Goal: Navigation & Orientation: Find specific page/section

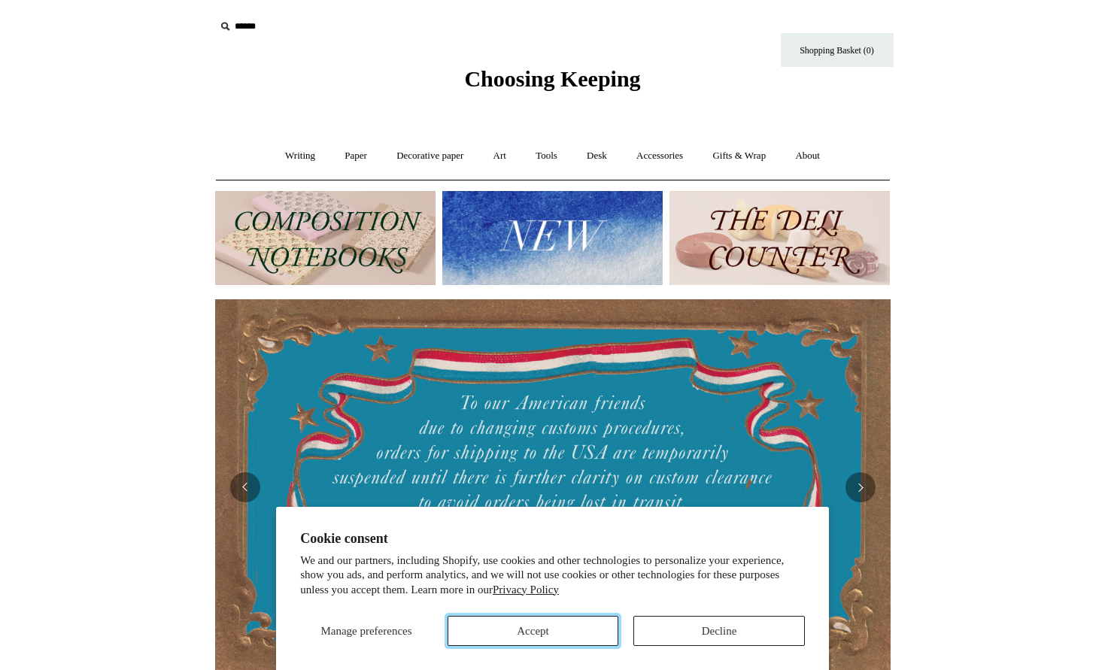
click at [544, 629] on button "Accept" at bounding box center [532, 631] width 171 height 30
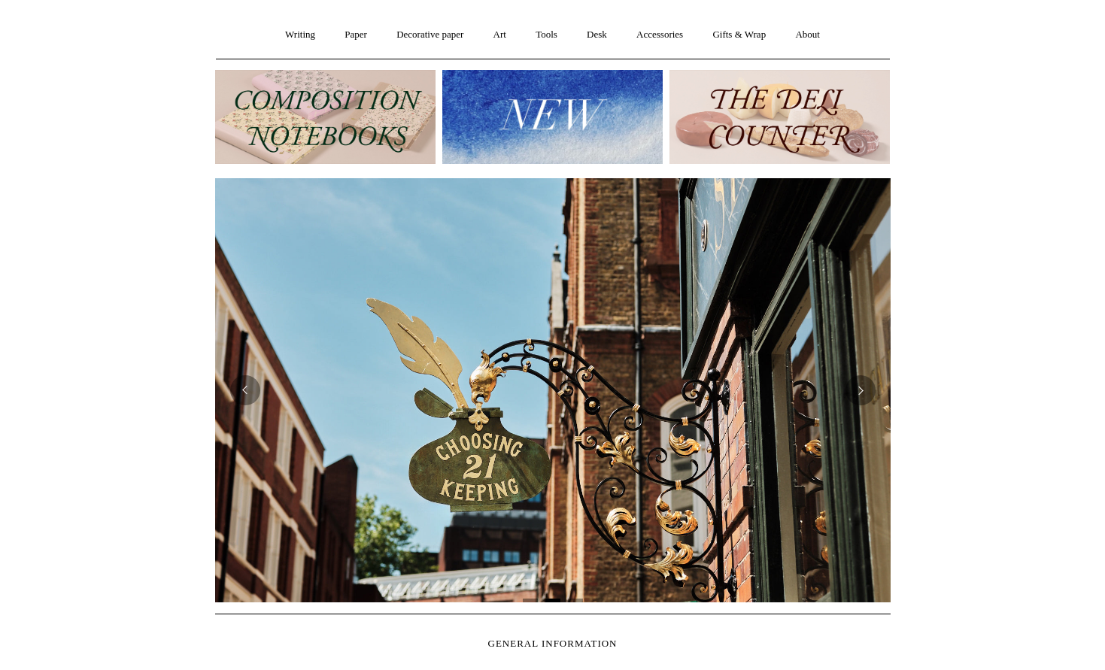
scroll to position [193, 0]
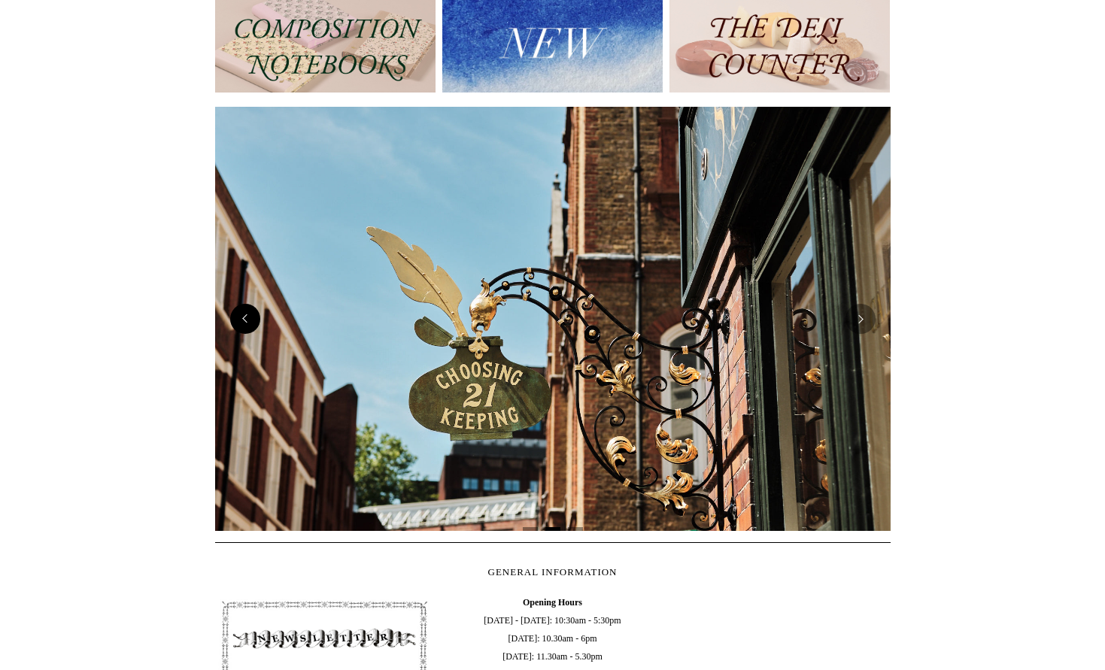
click at [241, 323] on button "Previous" at bounding box center [245, 319] width 30 height 30
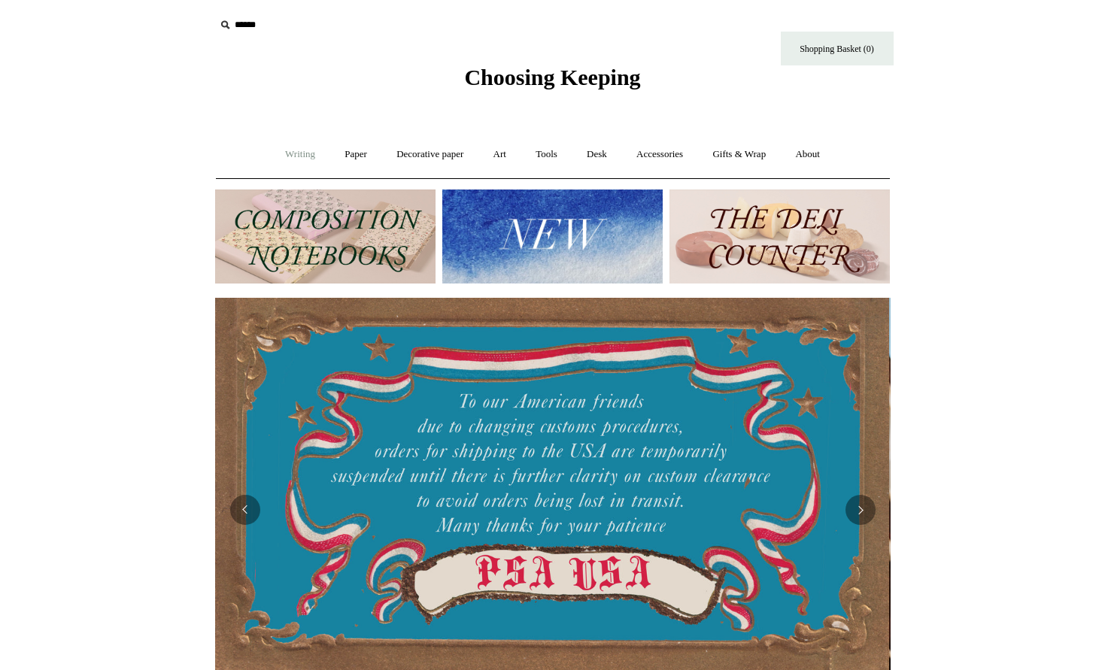
scroll to position [0, 0]
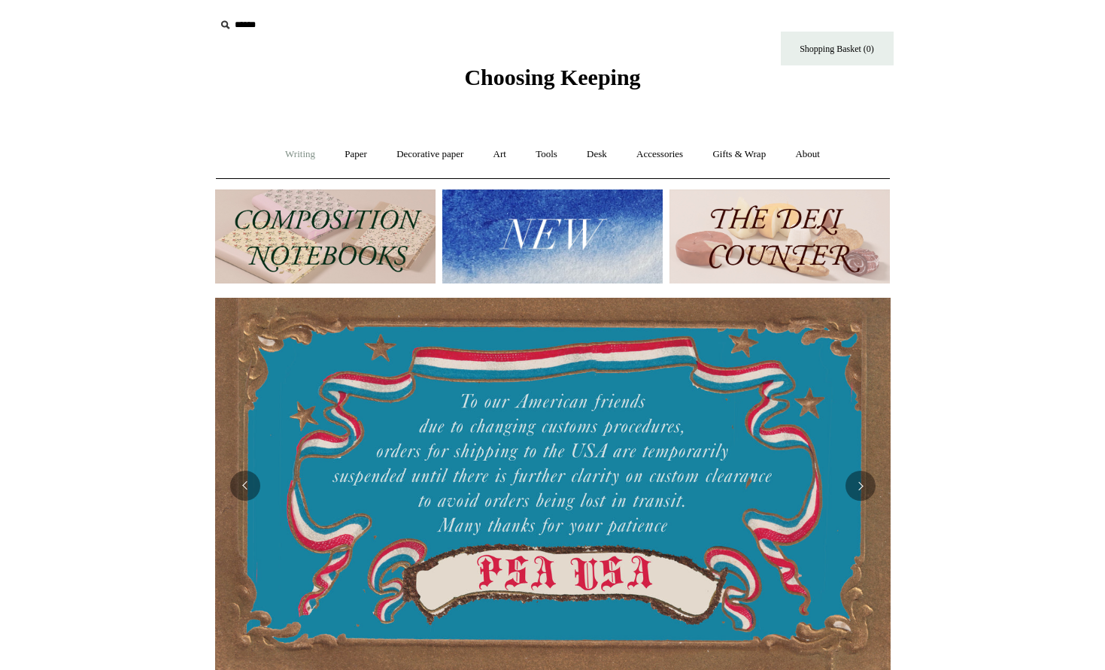
click at [288, 158] on link "Writing +" at bounding box center [299, 155] width 57 height 40
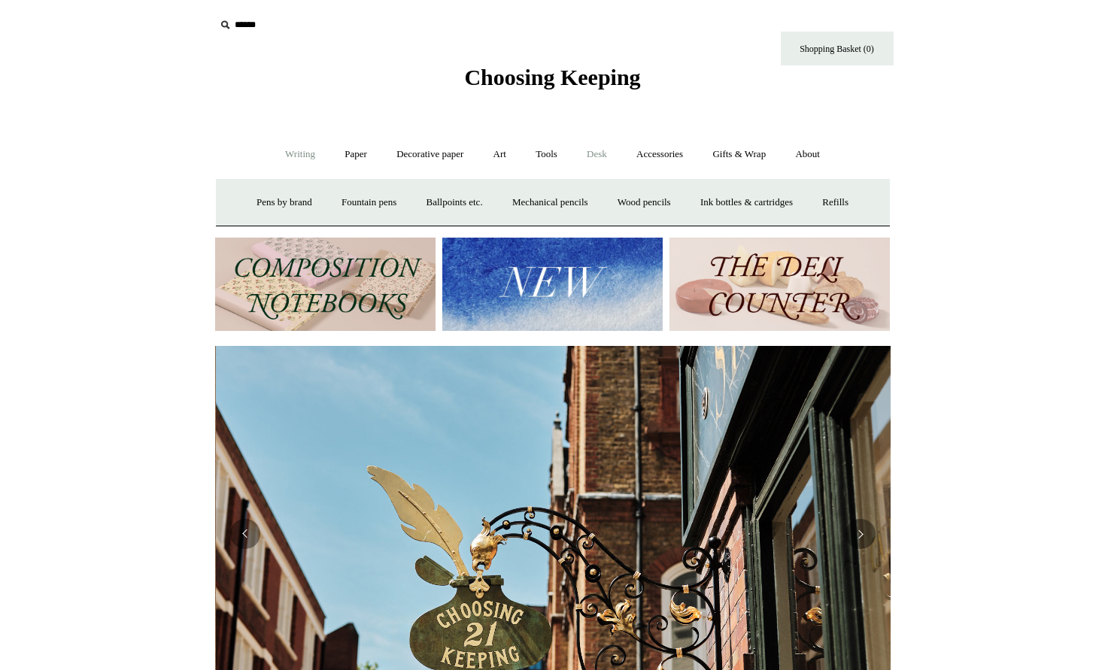
scroll to position [0, 675]
click at [673, 155] on link "Accessories +" at bounding box center [660, 155] width 74 height 40
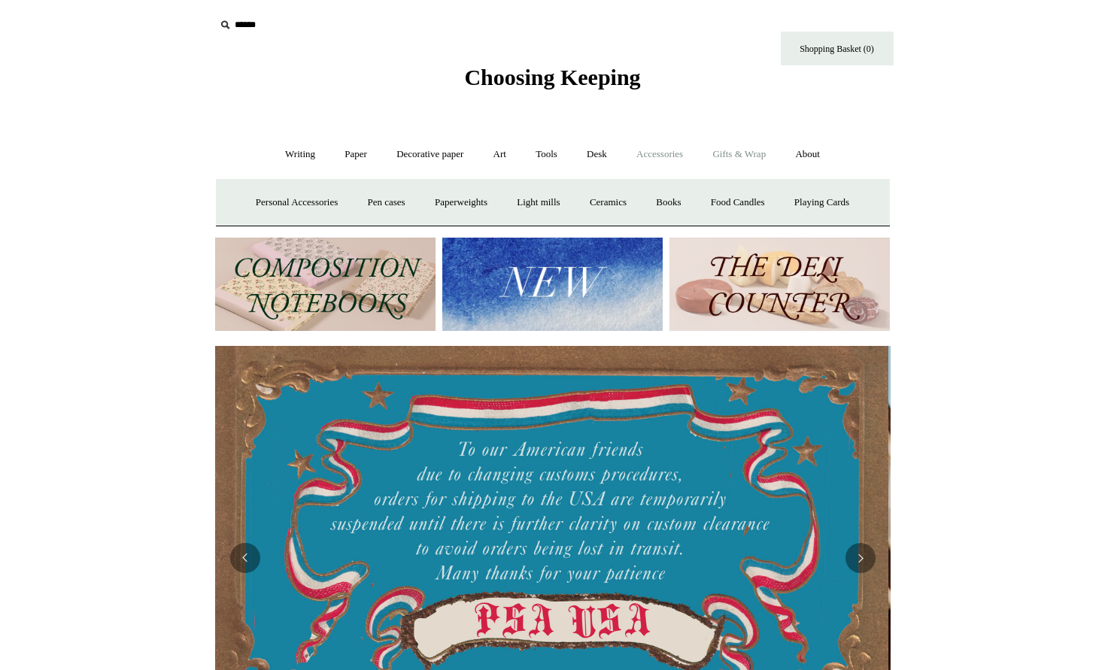
scroll to position [0, 0]
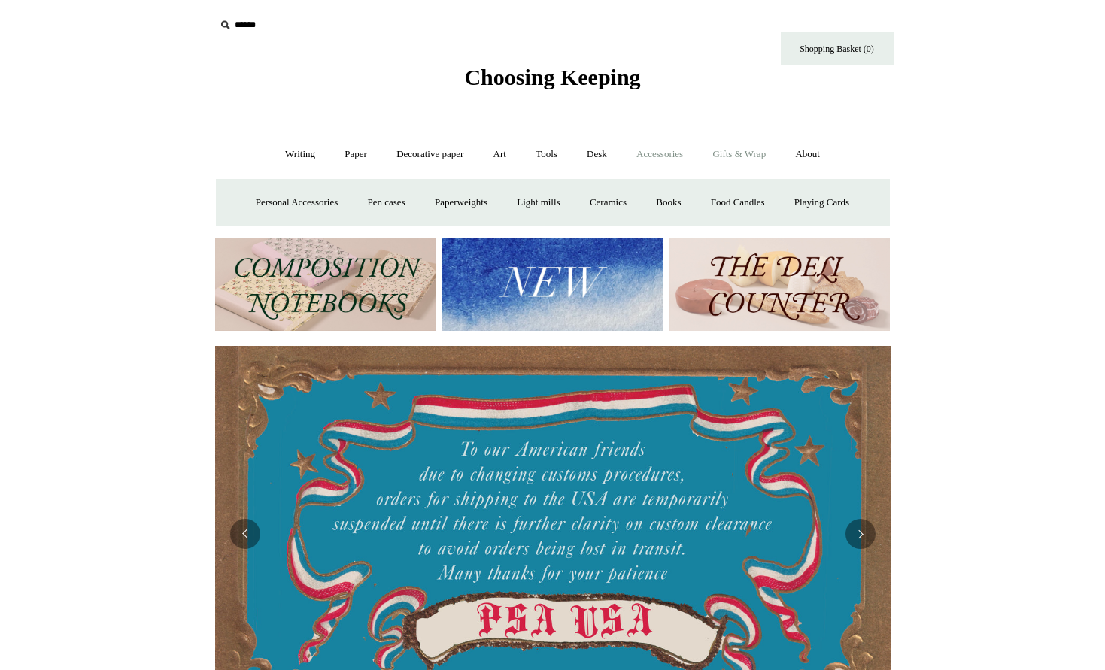
click at [737, 153] on link "Gifts & Wrap +" at bounding box center [739, 155] width 80 height 40
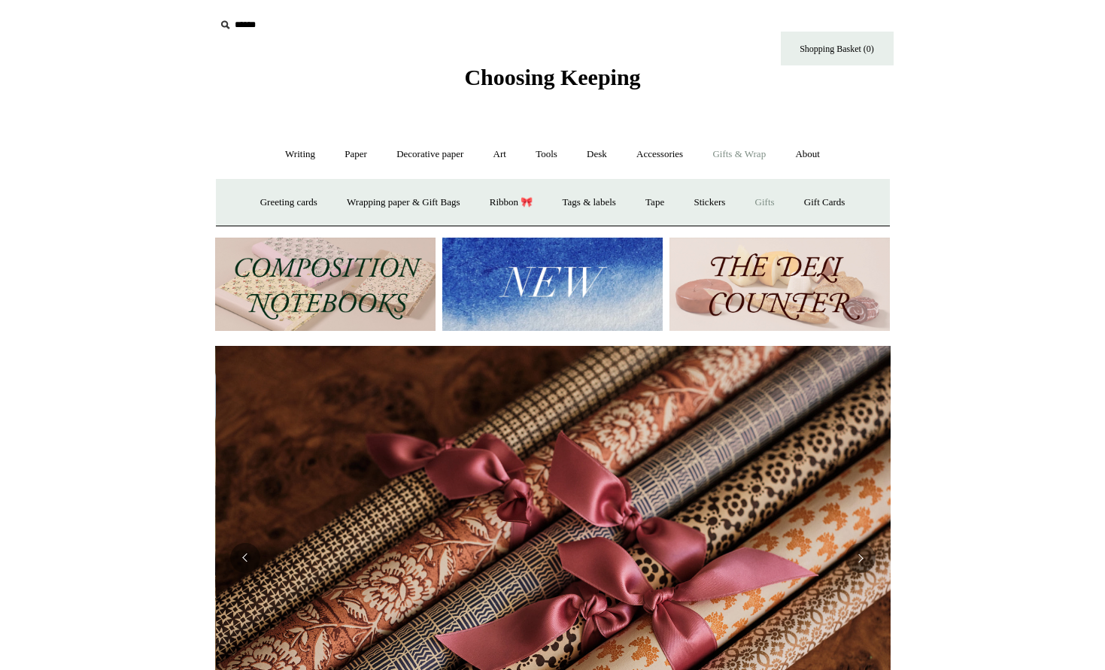
scroll to position [0, 1351]
click at [778, 201] on link "Gifts +" at bounding box center [764, 203] width 47 height 40
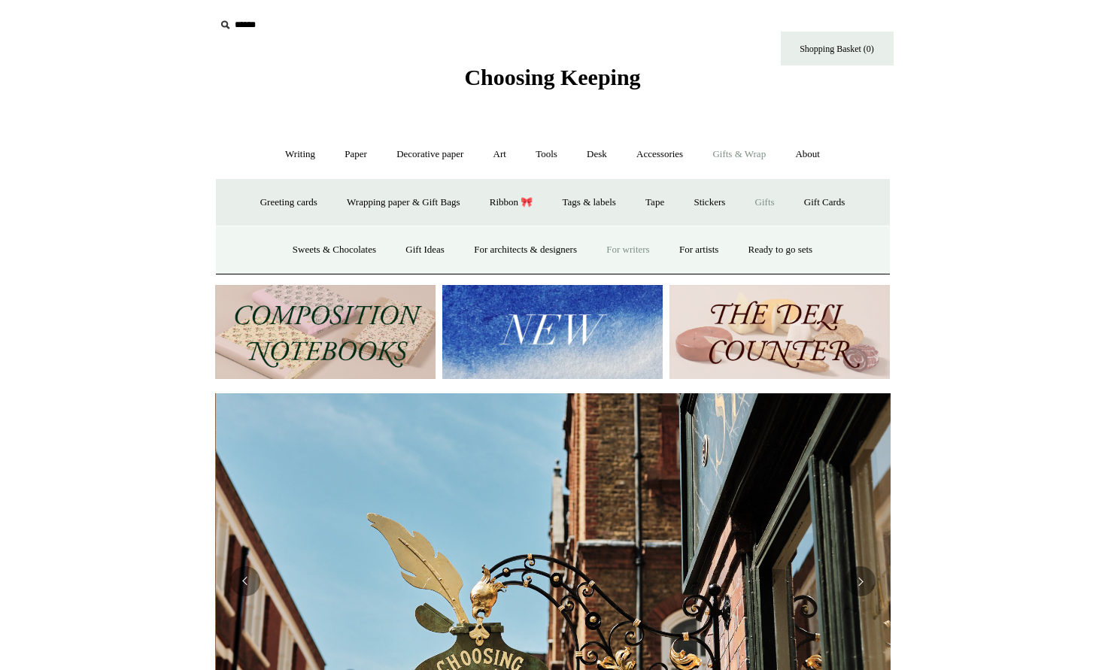
scroll to position [0, 675]
click at [629, 250] on link "For writers" at bounding box center [628, 250] width 70 height 40
click at [665, 153] on link "Accessories +" at bounding box center [660, 155] width 74 height 40
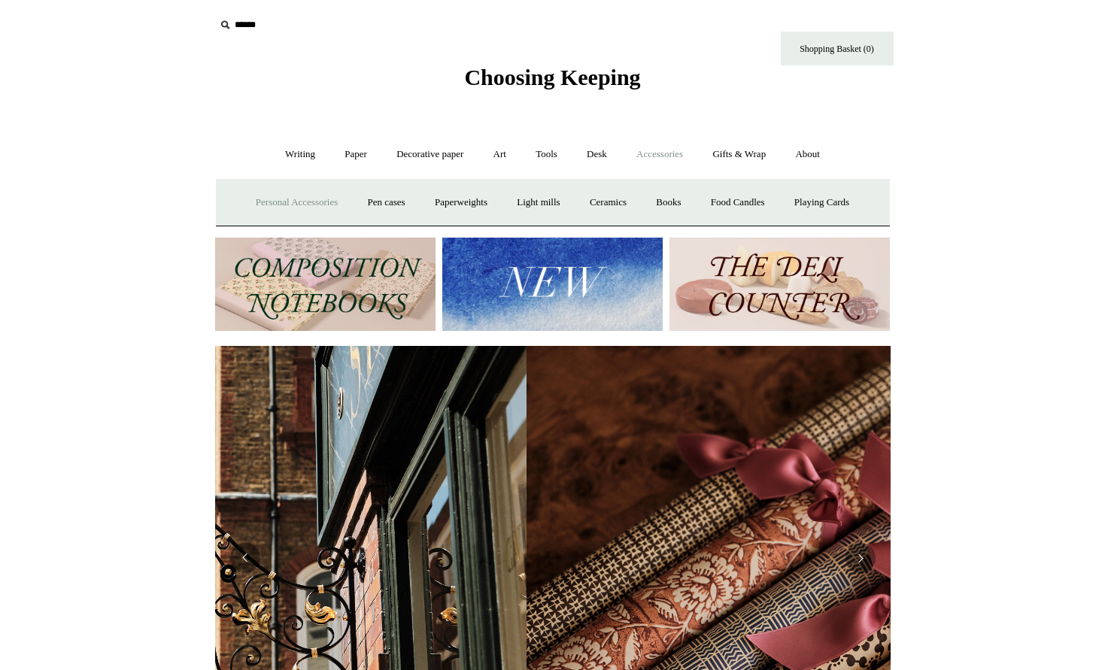
click at [271, 204] on link "Personal Accessories +" at bounding box center [296, 203] width 109 height 40
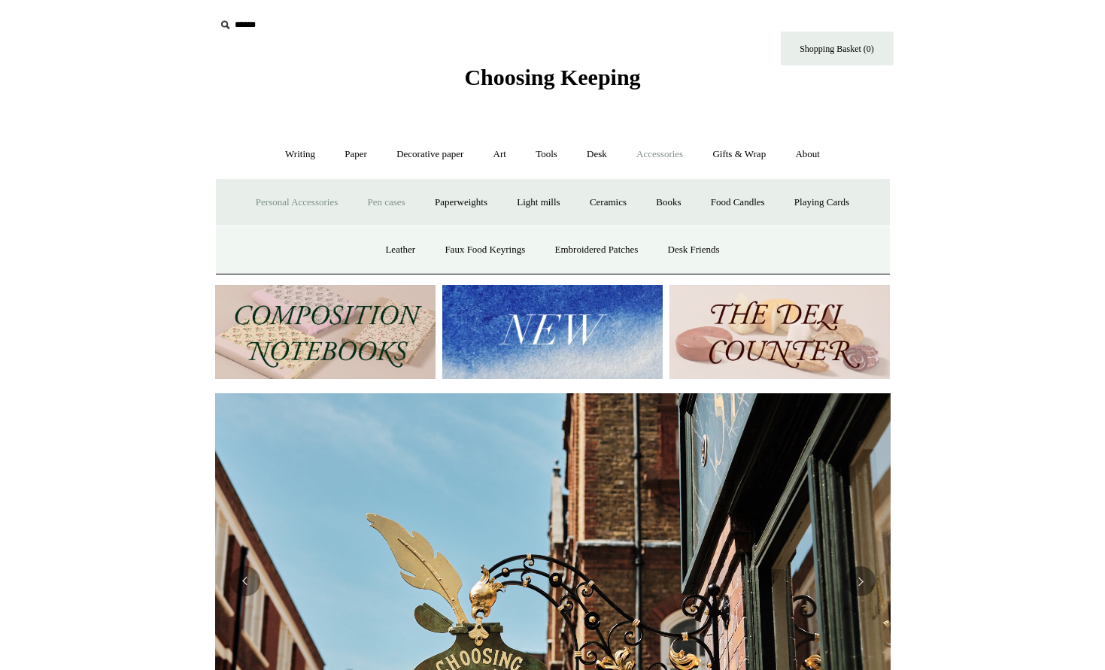
click at [387, 205] on link "Pen cases" at bounding box center [385, 203] width 65 height 40
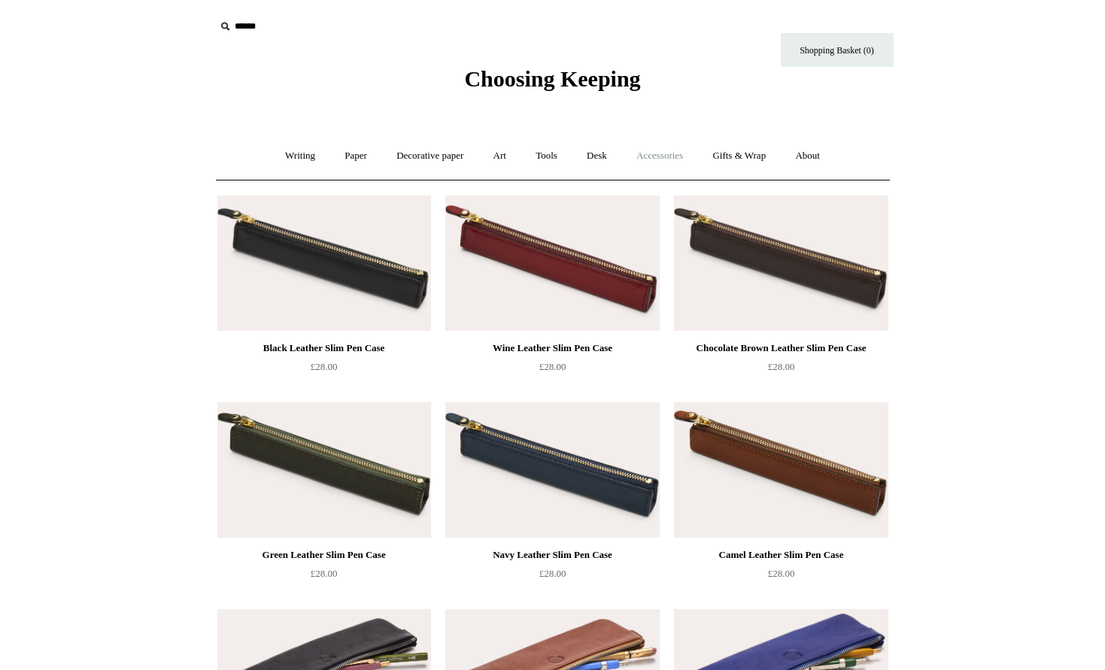
click at [659, 158] on link "Accessories +" at bounding box center [660, 156] width 74 height 40
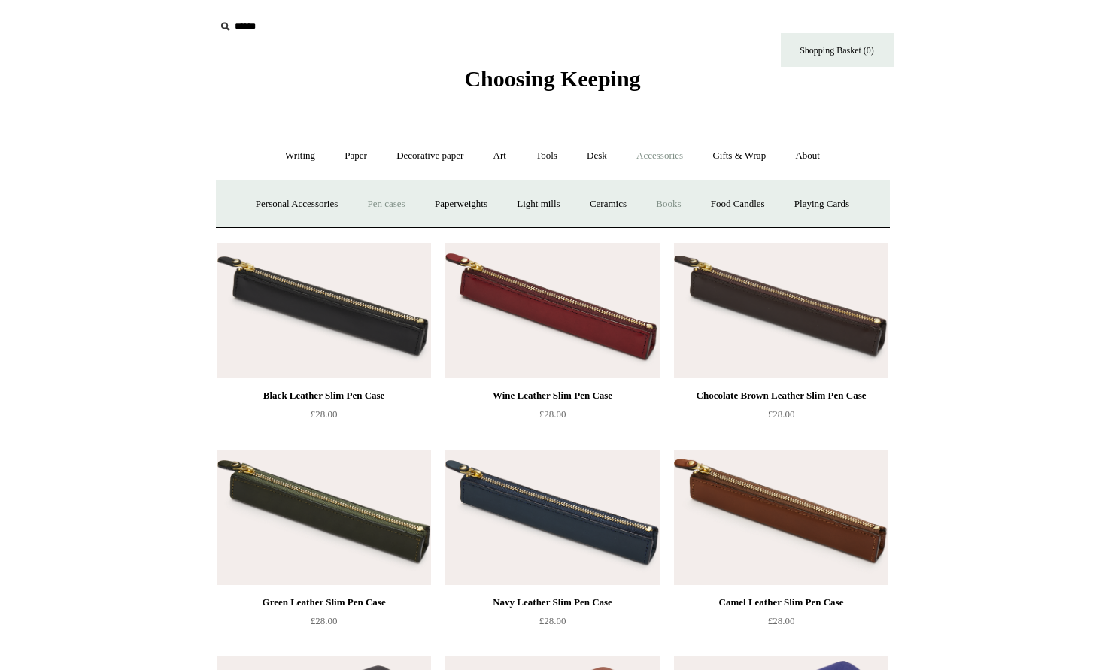
click at [674, 204] on link "Books" at bounding box center [668, 204] width 52 height 40
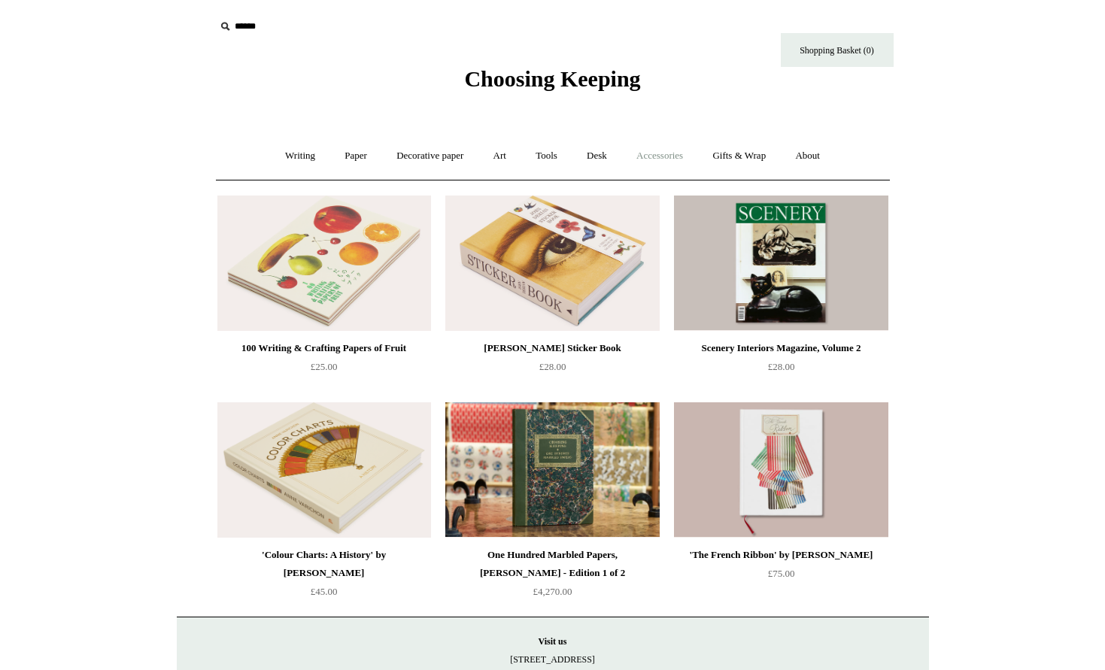
click at [669, 160] on link "Accessories +" at bounding box center [660, 156] width 74 height 40
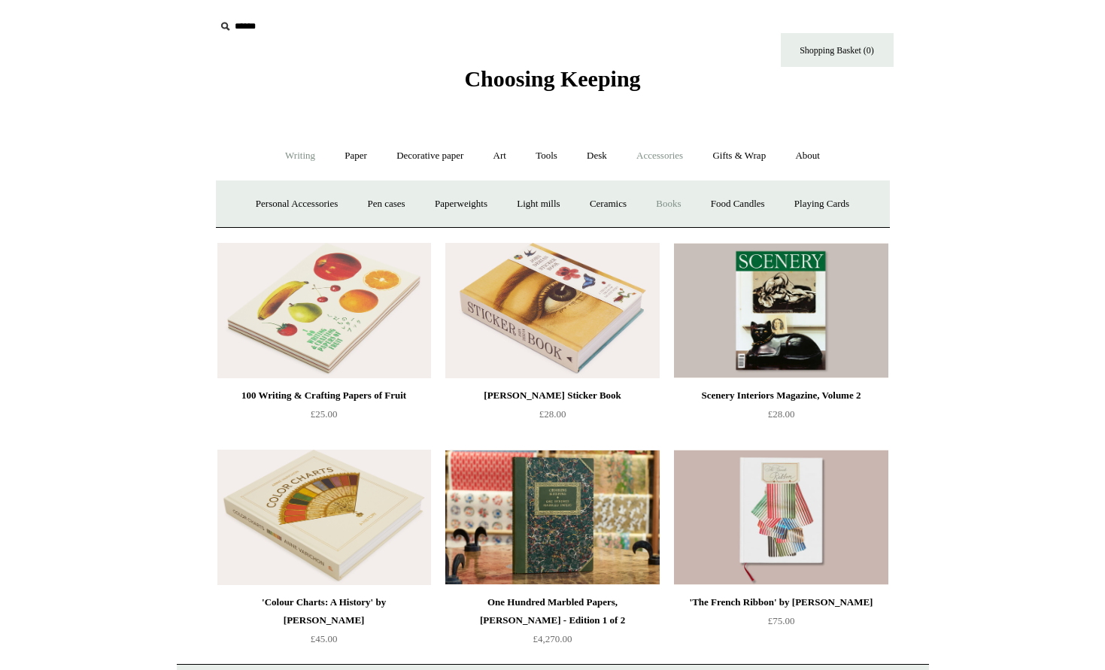
click at [282, 159] on link "Writing +" at bounding box center [299, 156] width 57 height 40
click at [345, 159] on link "Paper +" at bounding box center [356, 156] width 50 height 40
click at [335, 203] on link "Notebooks +" at bounding box center [342, 204] width 69 height 40
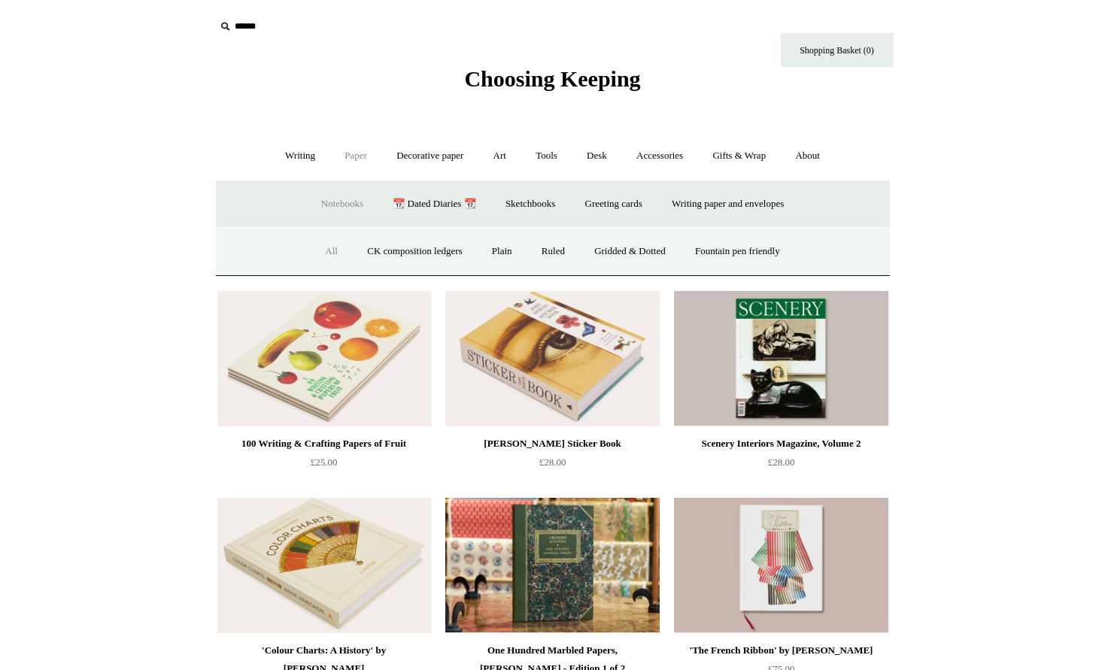
click at [320, 252] on link "All" at bounding box center [331, 252] width 40 height 40
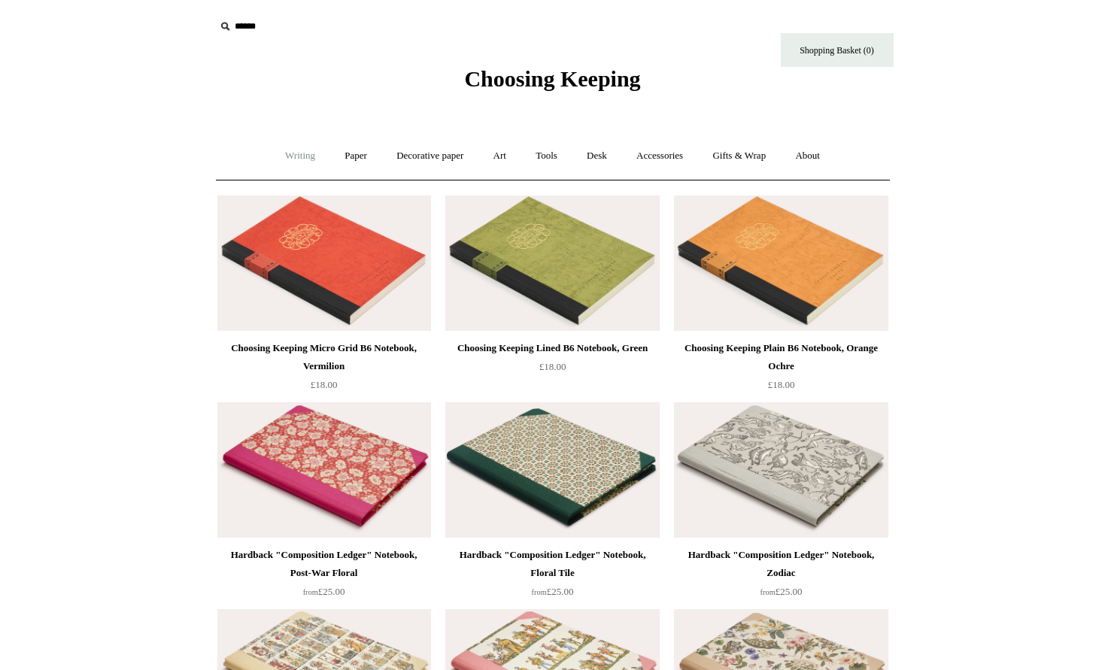
click at [287, 159] on link "Writing +" at bounding box center [299, 156] width 57 height 40
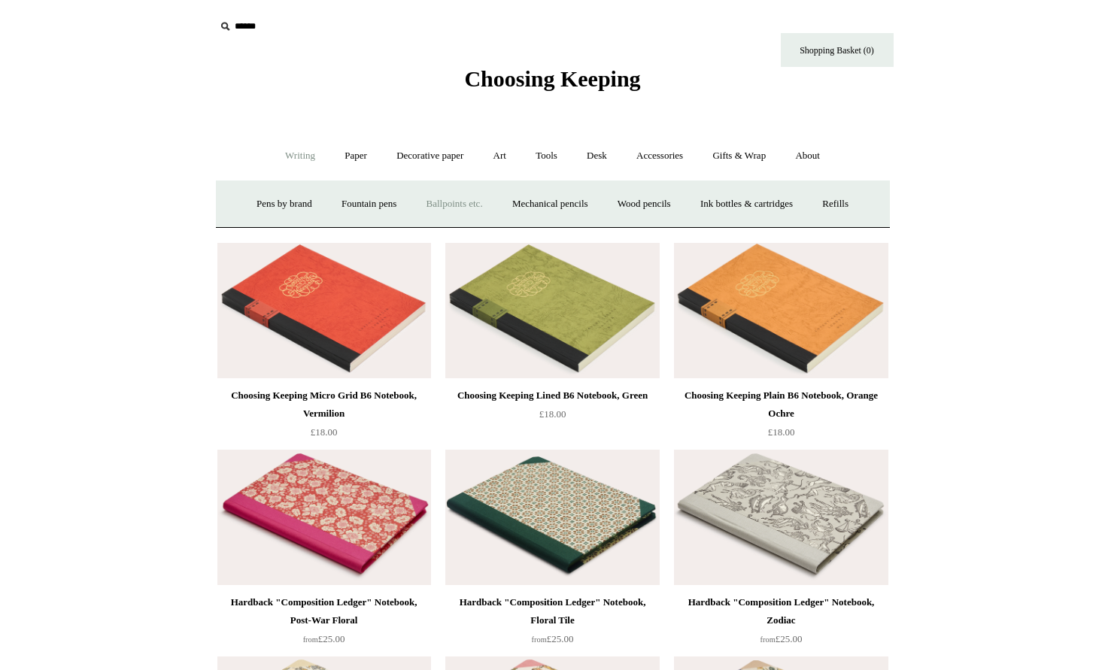
click at [447, 205] on link "Ballpoints etc. +" at bounding box center [454, 204] width 83 height 40
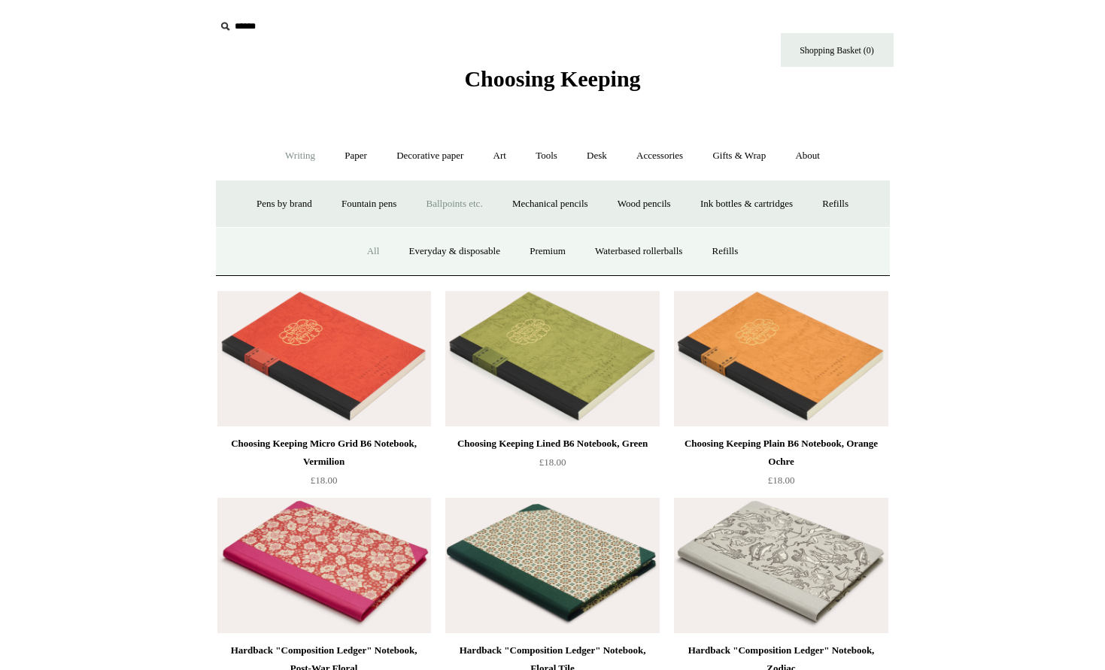
click at [363, 250] on link "All" at bounding box center [373, 252] width 40 height 40
